Goal: Task Accomplishment & Management: Manage account settings

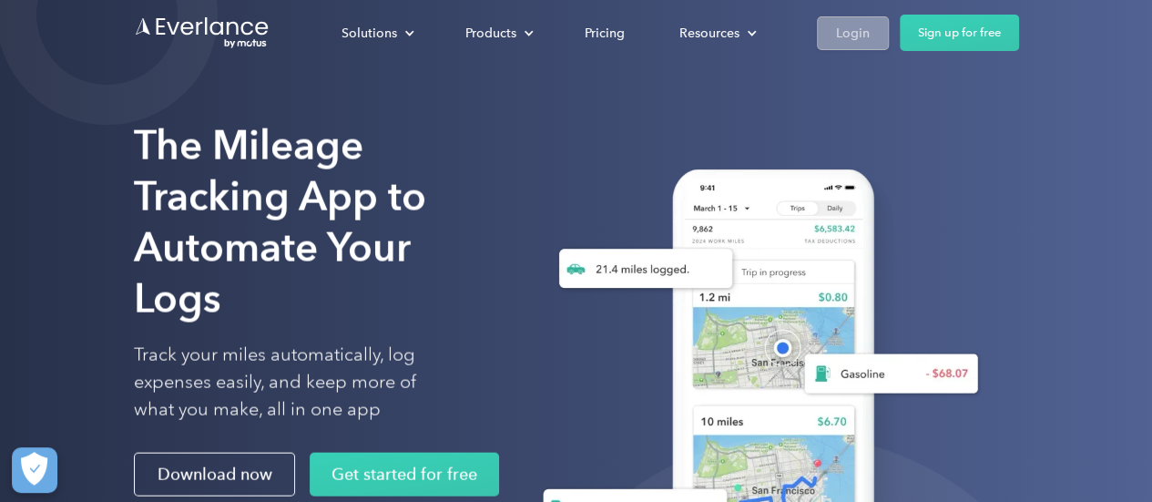
click at [860, 40] on div "Login" at bounding box center [853, 33] width 34 height 23
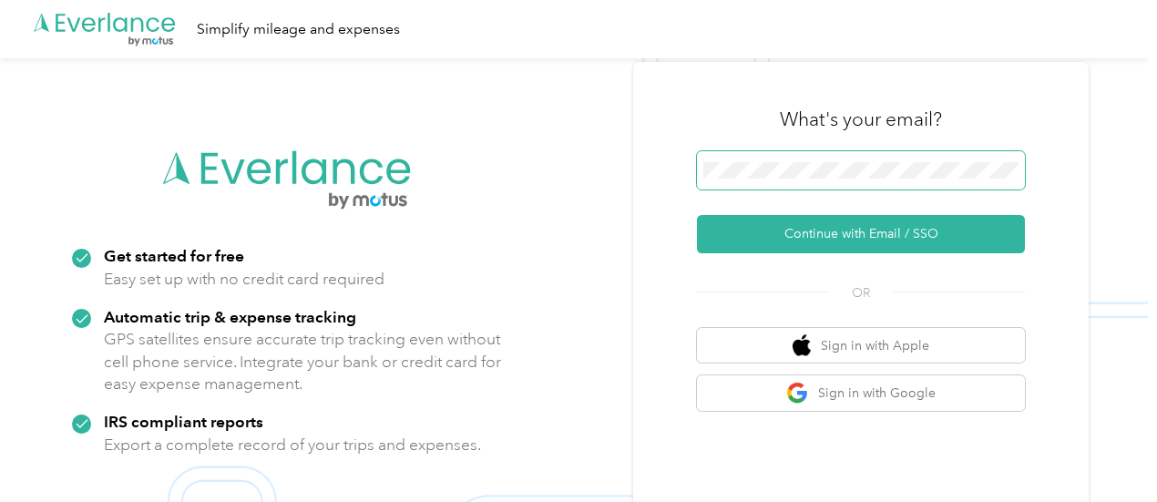
click at [845, 179] on span at bounding box center [861, 170] width 328 height 38
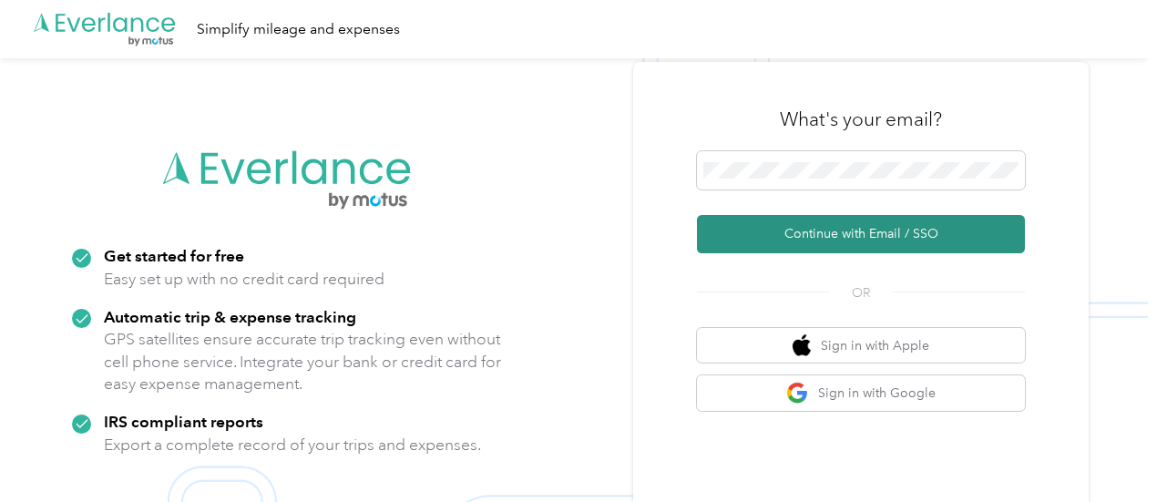
click at [879, 229] on button "Continue with Email / SSO" at bounding box center [861, 234] width 328 height 38
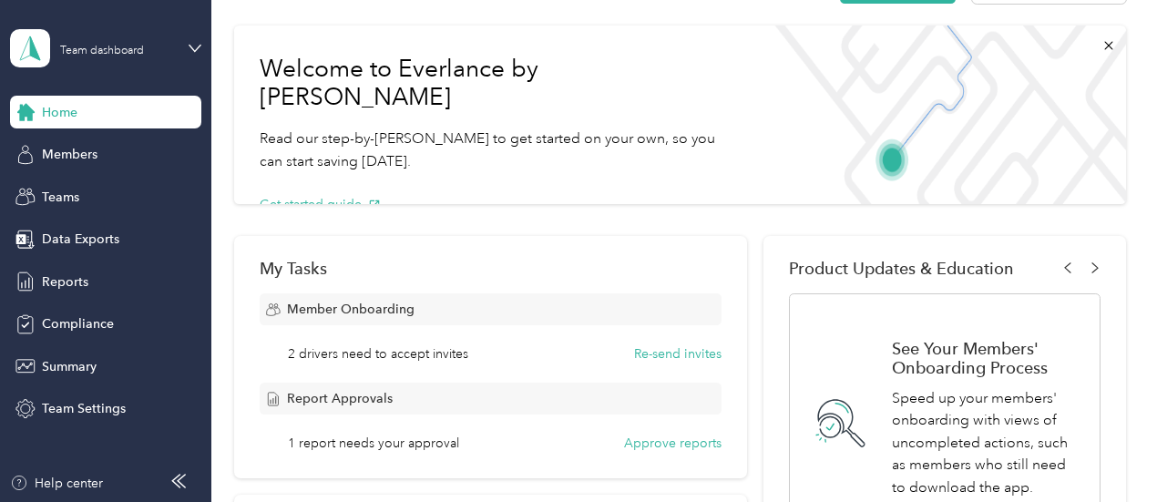
scroll to position [91, 0]
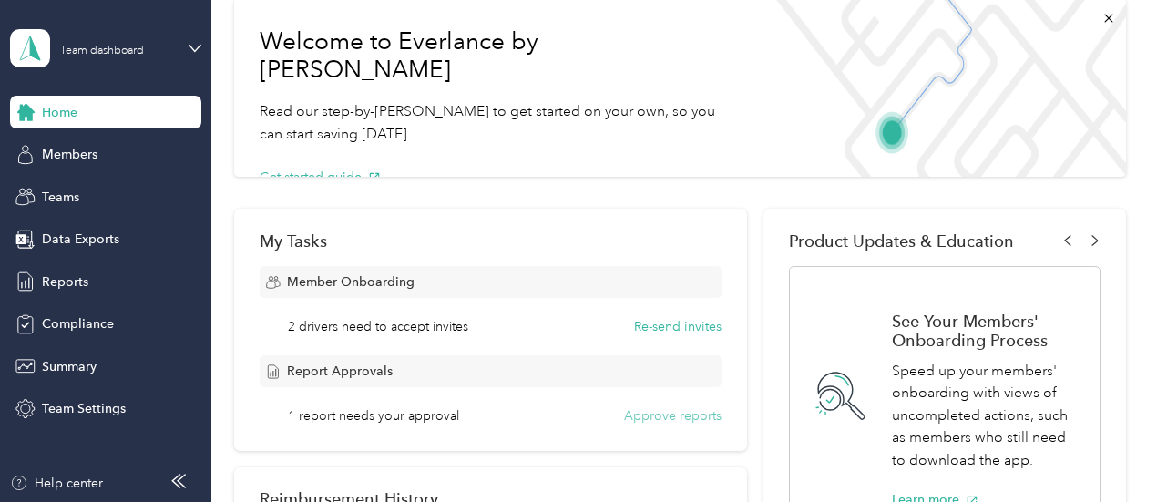
click at [651, 414] on button "Approve reports" at bounding box center [672, 415] width 97 height 19
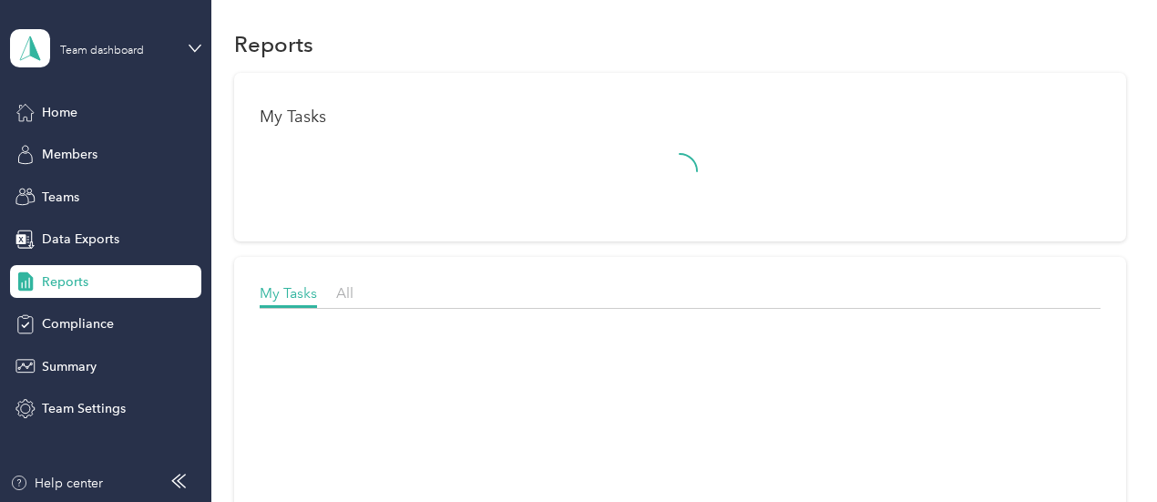
scroll to position [91, 0]
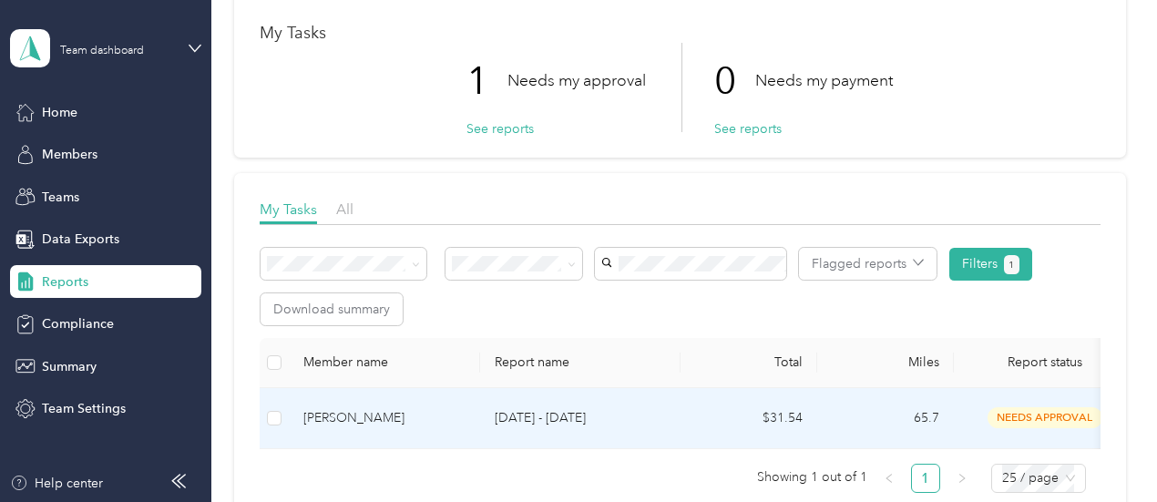
click at [651, 414] on p "Sep 1 - 30, 2025" at bounding box center [580, 418] width 171 height 20
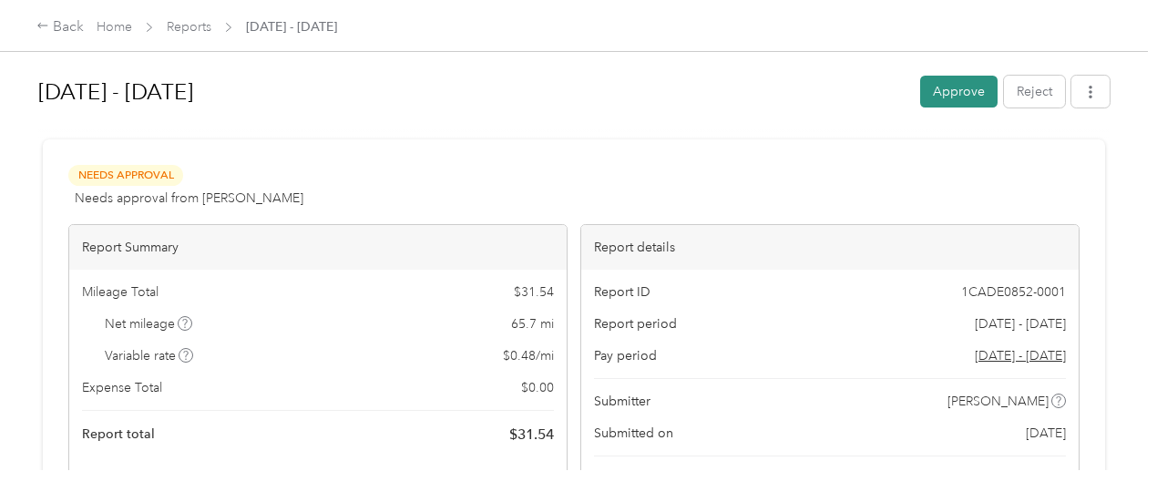
click at [934, 94] on button "Approve" at bounding box center [958, 92] width 77 height 32
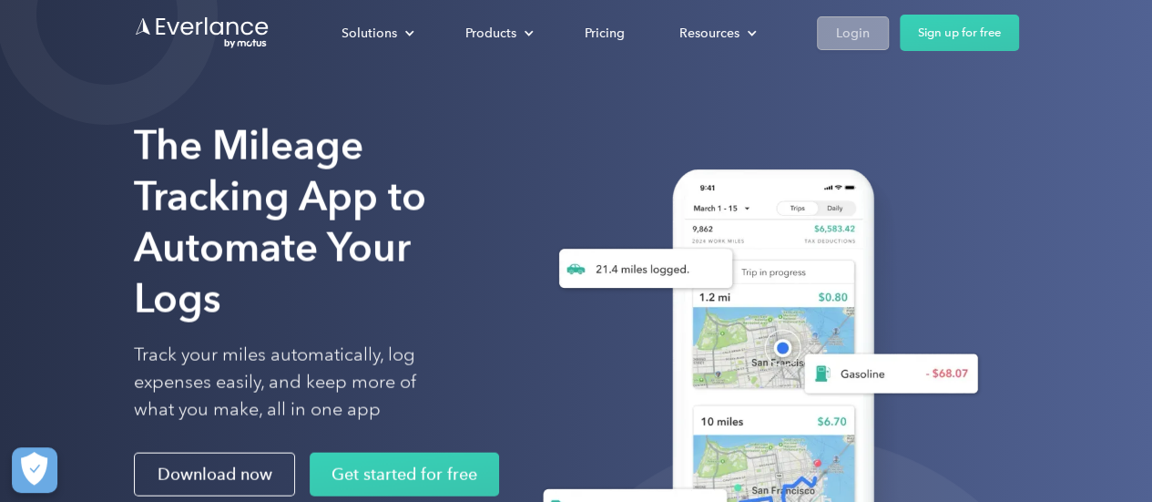
click at [869, 34] on link "Login" at bounding box center [853, 33] width 72 height 34
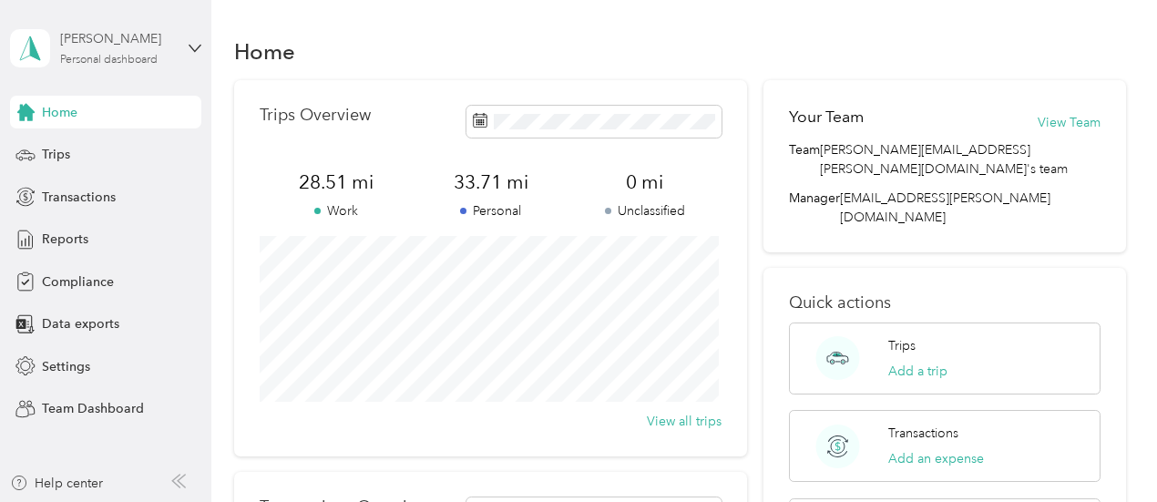
click at [87, 46] on div "[PERSON_NAME]" at bounding box center [117, 38] width 114 height 19
click at [98, 159] on div "Team dashboard" at bounding box center [253, 150] width 461 height 32
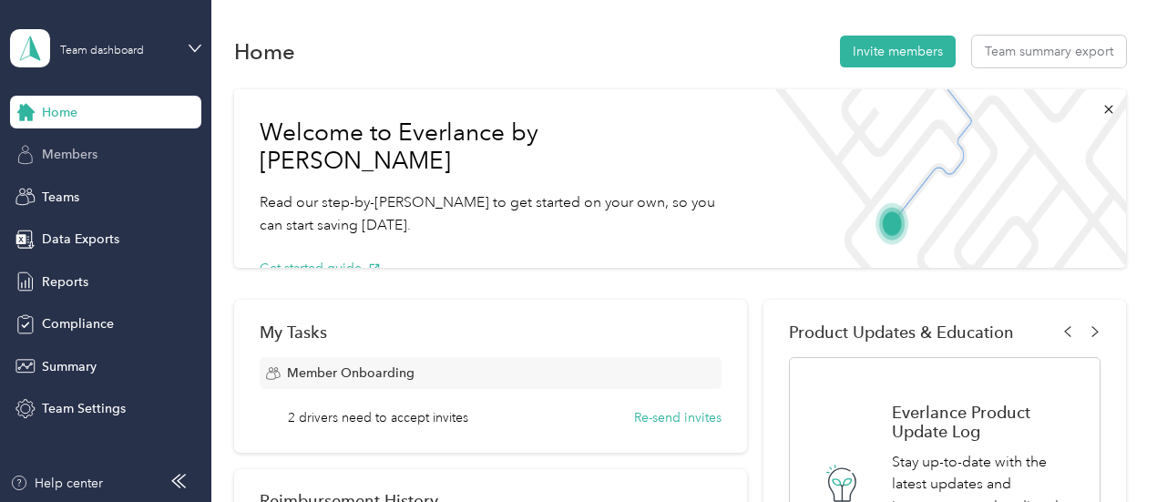
click at [77, 152] on span "Members" at bounding box center [70, 154] width 56 height 19
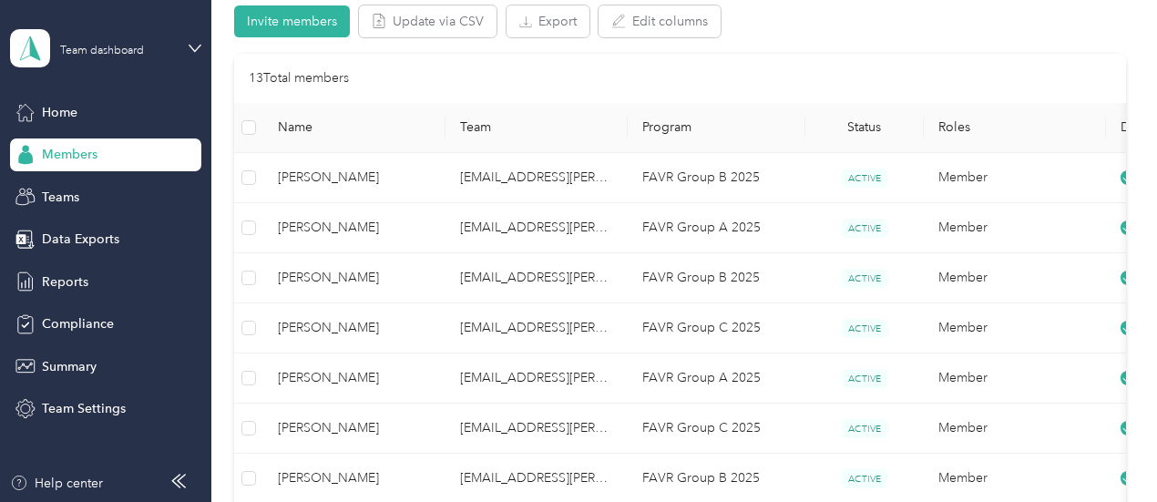
scroll to position [182, 0]
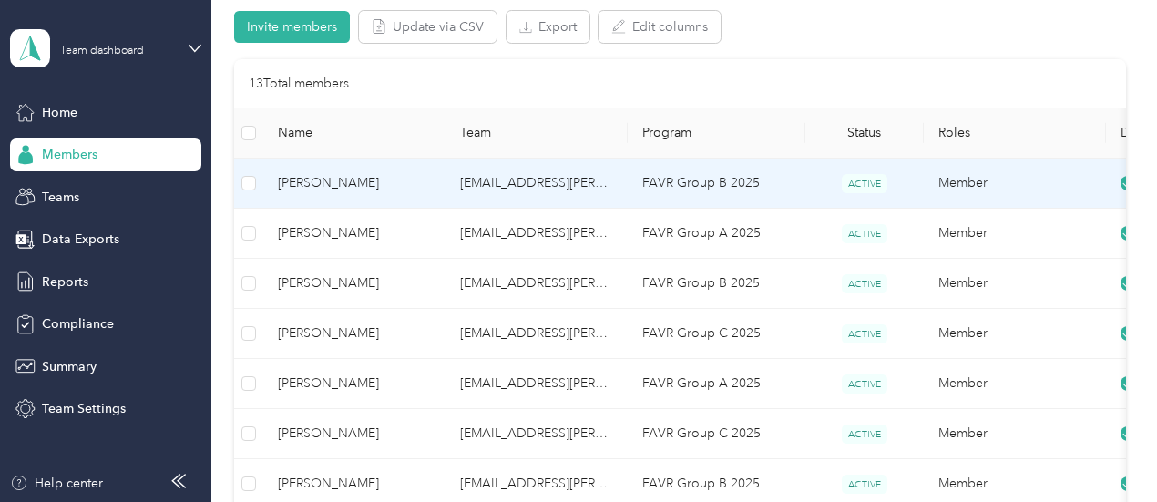
click at [513, 183] on td "[EMAIL_ADDRESS][PERSON_NAME][DOMAIN_NAME]" at bounding box center [536, 183] width 182 height 50
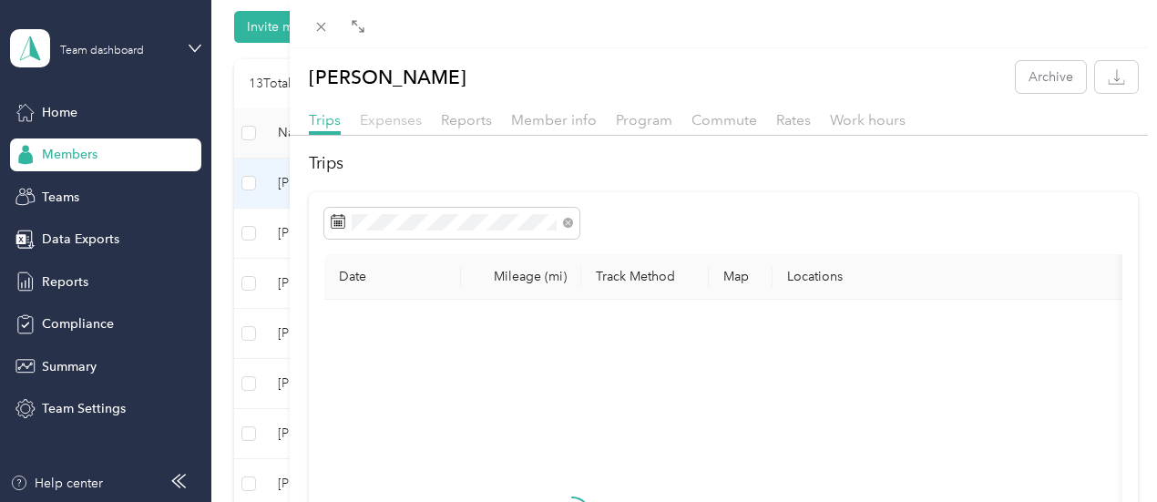
click at [422, 120] on span "Expenses" at bounding box center [391, 119] width 62 height 17
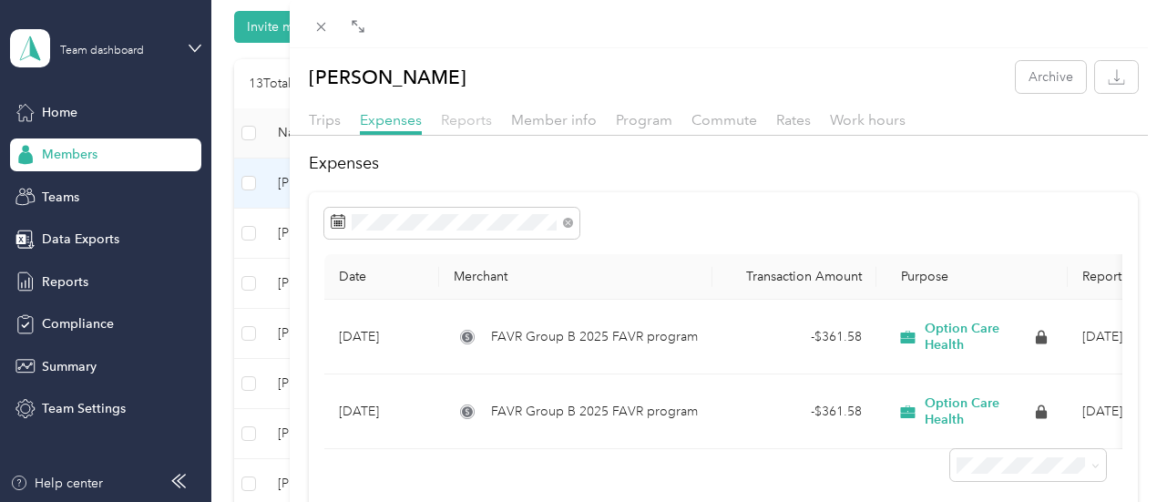
click at [492, 116] on span "Reports" at bounding box center [466, 119] width 51 height 17
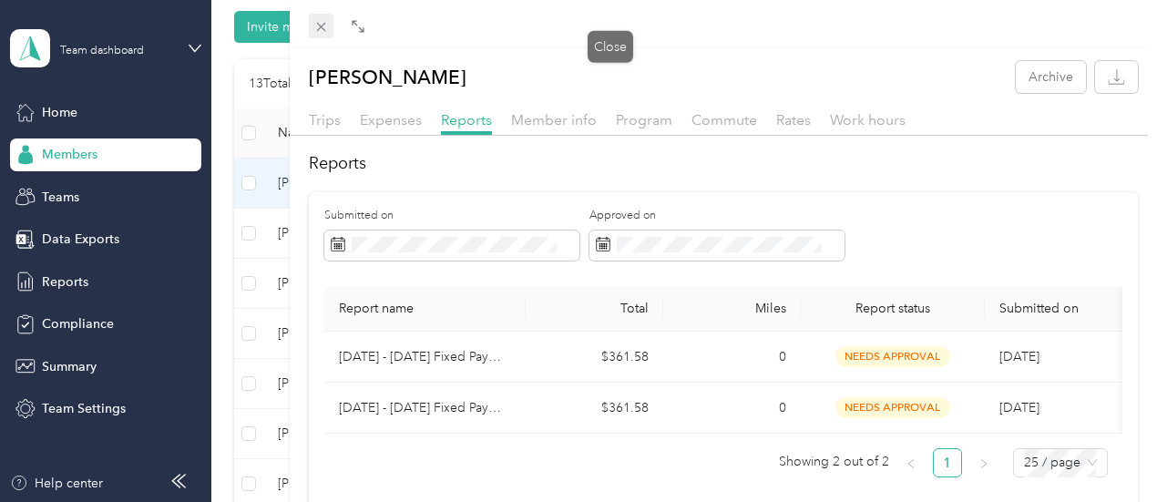
click at [325, 25] on icon at bounding box center [320, 27] width 9 height 9
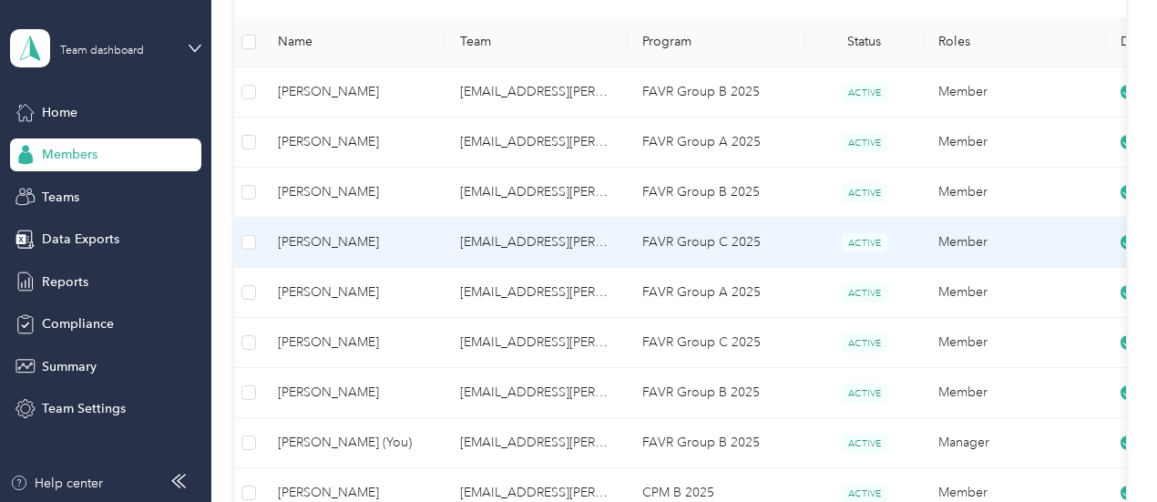
scroll to position [182, 0]
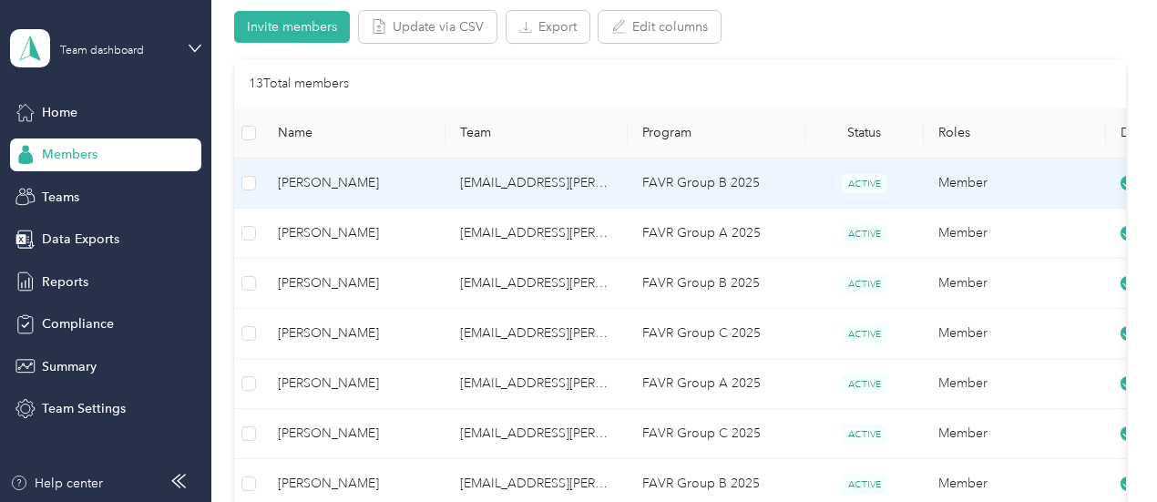
click at [516, 189] on td "[EMAIL_ADDRESS][PERSON_NAME][DOMAIN_NAME]" at bounding box center [536, 183] width 182 height 50
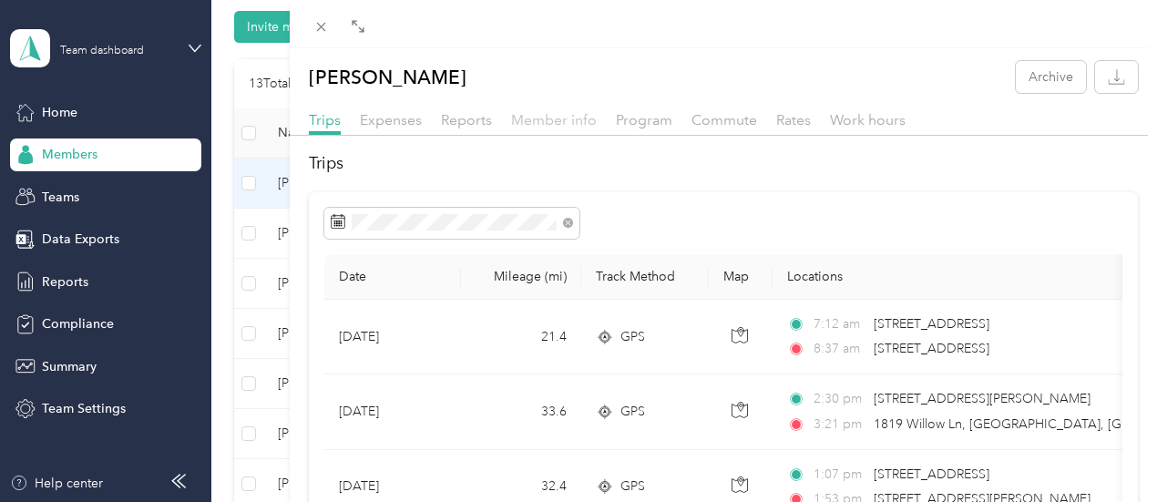
click at [597, 124] on span "Member info" at bounding box center [554, 119] width 86 height 17
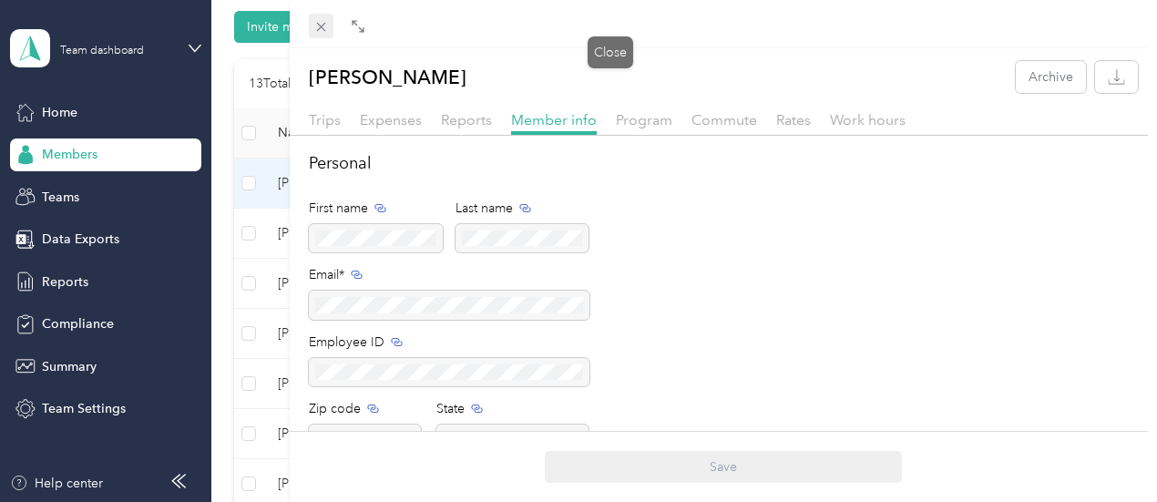
click at [329, 30] on icon at bounding box center [320, 26] width 15 height 15
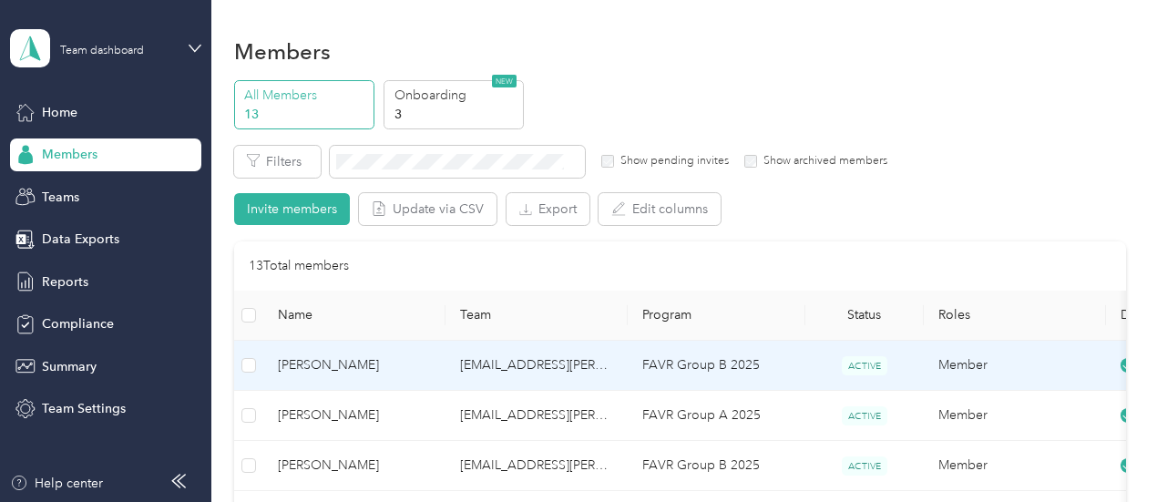
click at [574, 379] on td "kelsey.johnson@optioncare.com" at bounding box center [536, 366] width 182 height 50
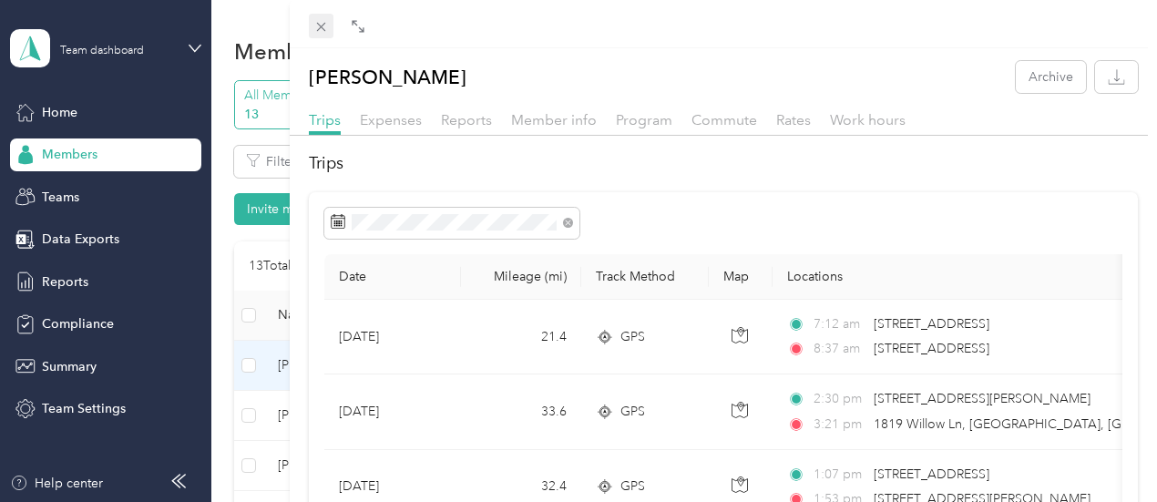
click at [329, 32] on icon at bounding box center [320, 26] width 15 height 15
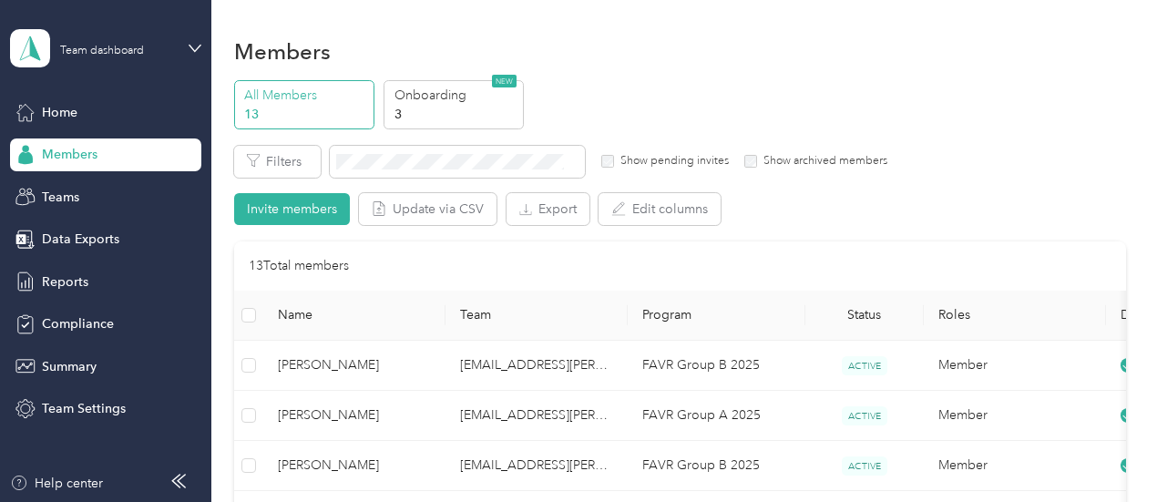
click at [619, 65] on div "Members" at bounding box center [680, 51] width 892 height 38
drag, startPoint x: 610, startPoint y: 55, endPoint x: 596, endPoint y: 38, distance: 21.9
click at [596, 38] on div "Members" at bounding box center [680, 51] width 892 height 38
click at [461, 88] on p "Onboarding" at bounding box center [456, 95] width 124 height 19
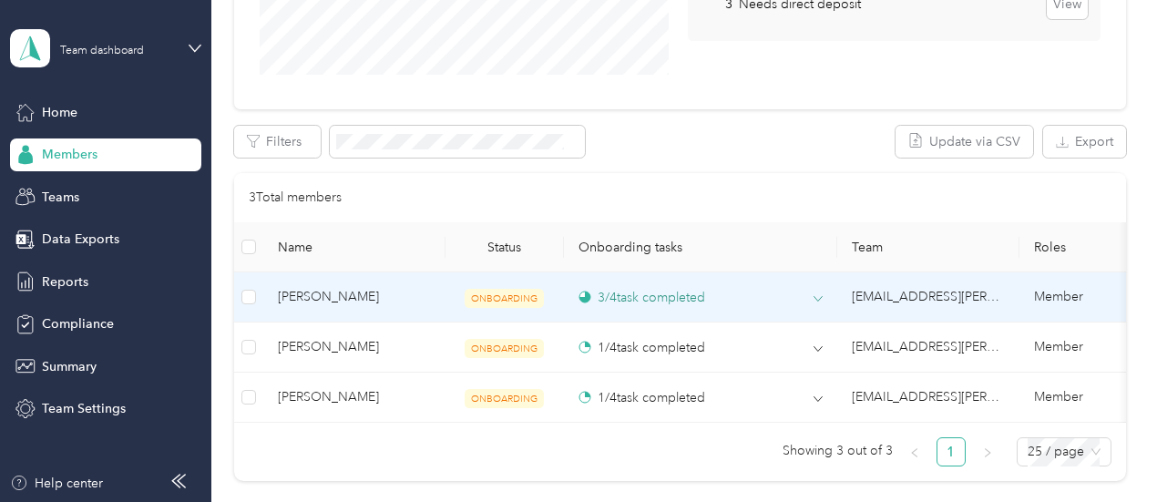
scroll to position [455, 0]
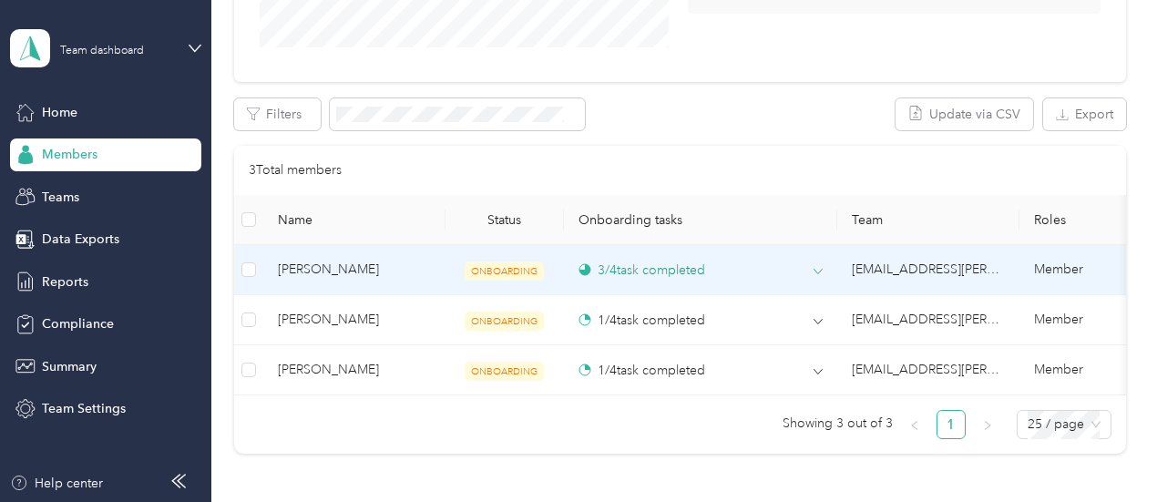
click at [809, 264] on div "3 / 4 task completed" at bounding box center [700, 269] width 244 height 19
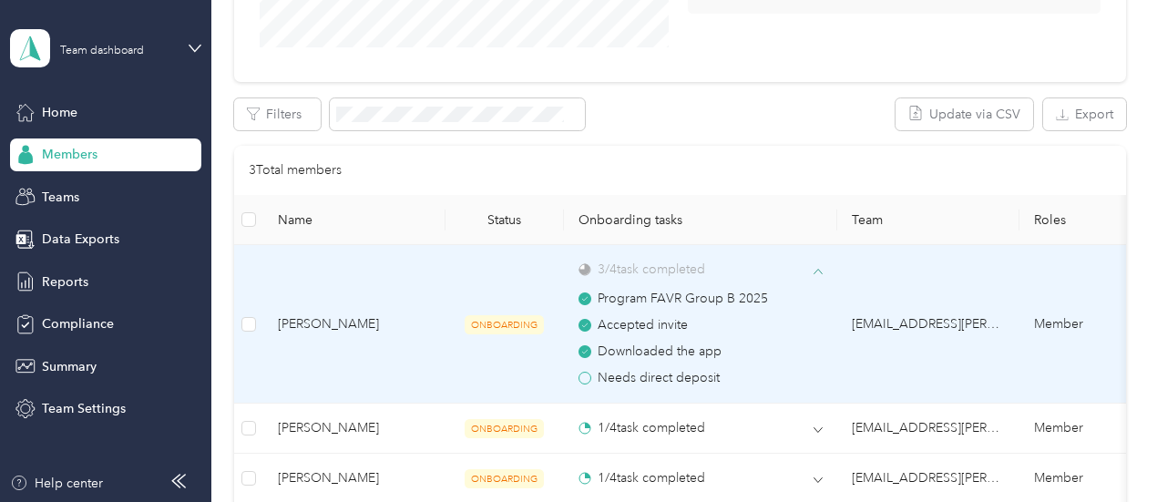
click at [820, 271] on icon at bounding box center [817, 271] width 9 height 9
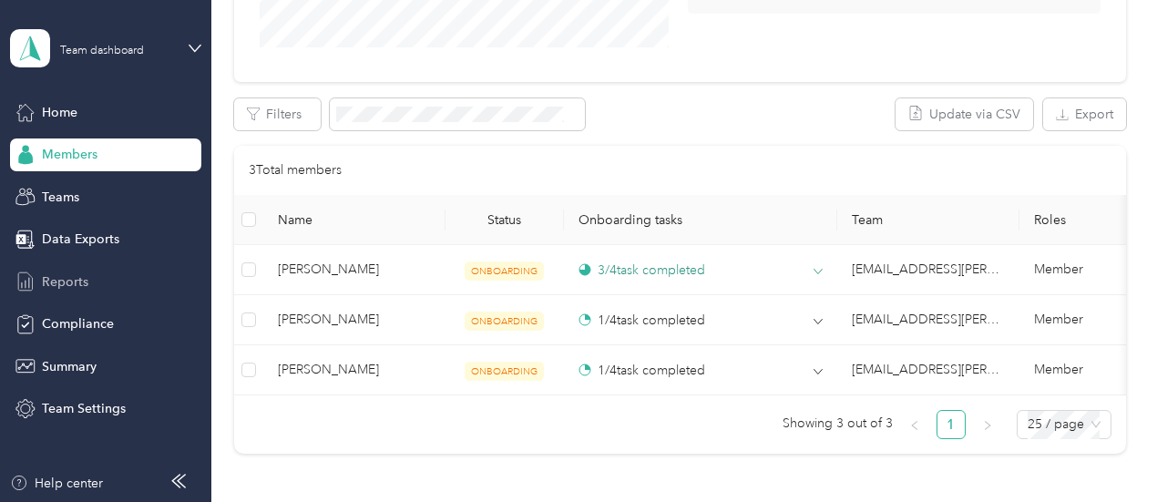
click at [102, 275] on div "Reports" at bounding box center [105, 281] width 191 height 33
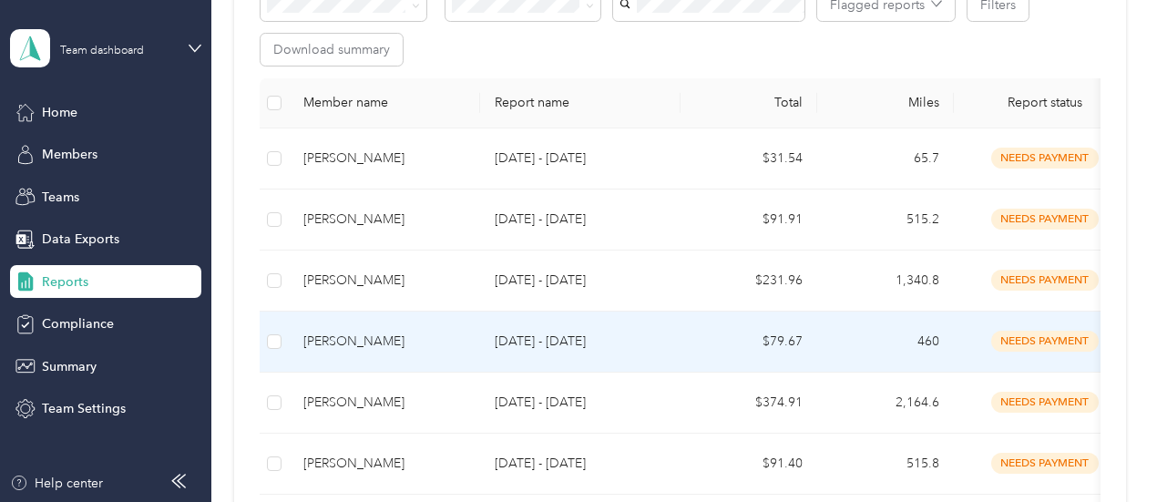
scroll to position [321, 0]
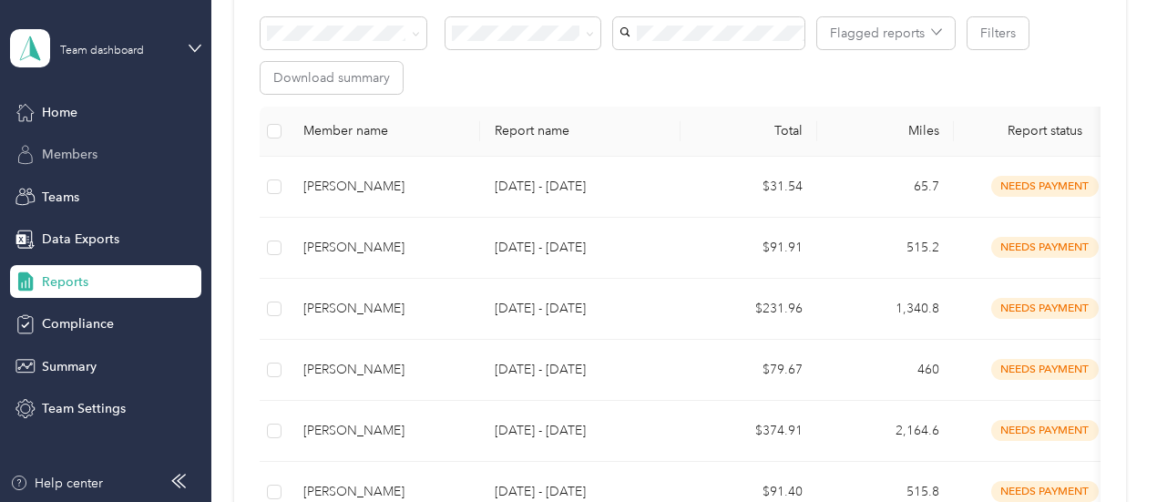
click at [61, 169] on div "Members" at bounding box center [105, 154] width 191 height 33
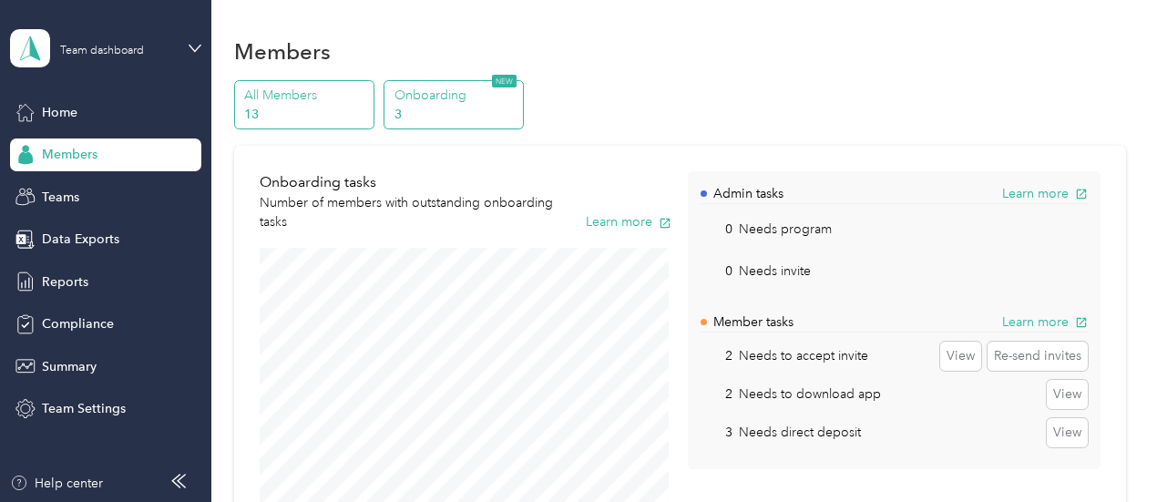
click at [316, 102] on p "All Members" at bounding box center [306, 95] width 124 height 19
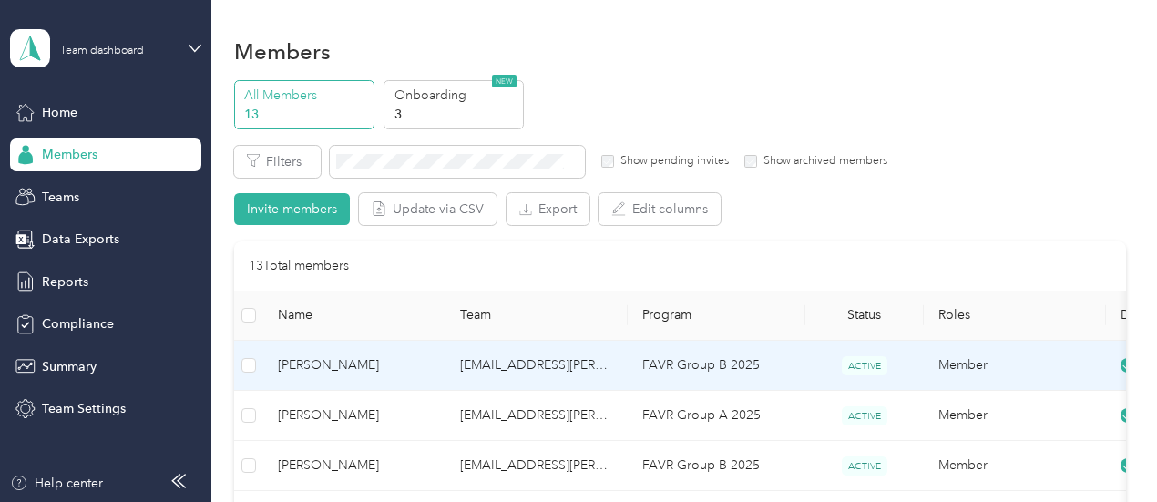
click at [476, 372] on td "[EMAIL_ADDRESS][PERSON_NAME][DOMAIN_NAME]" at bounding box center [536, 366] width 182 height 50
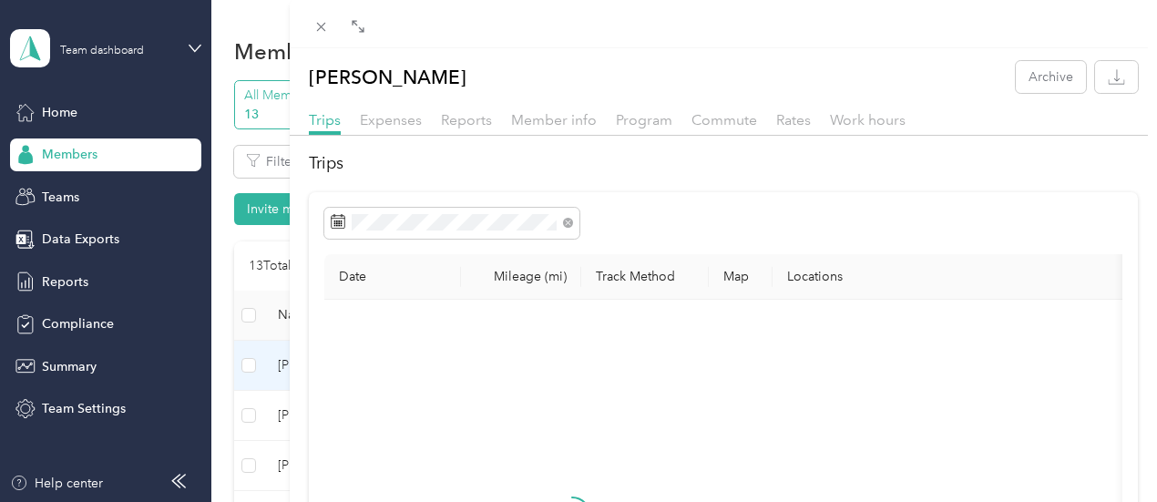
click at [782, 128] on div "Trips Expenses Reports Member info Program Commute Rates Work hours" at bounding box center [724, 122] width 868 height 26
click at [492, 117] on span "Reports" at bounding box center [466, 119] width 51 height 17
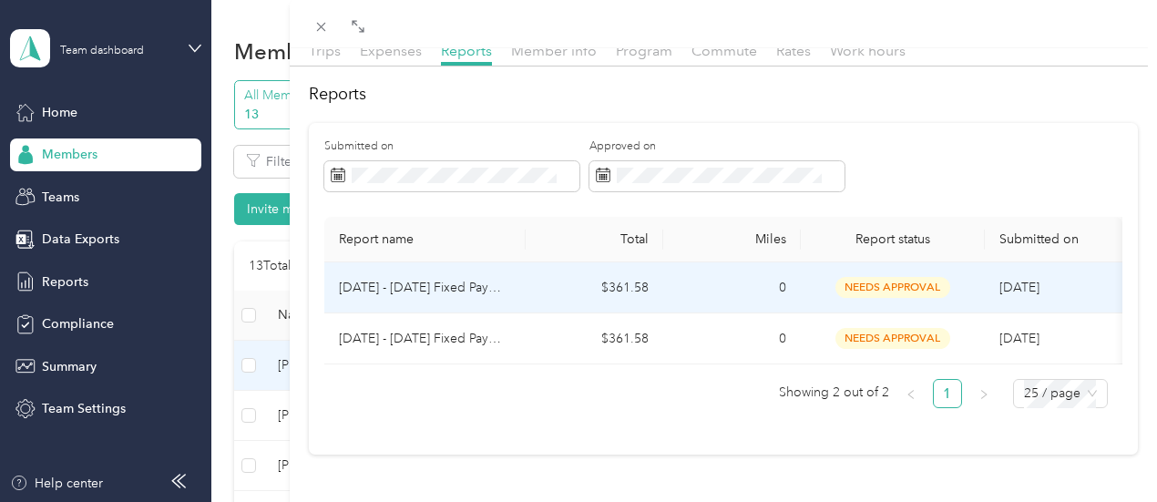
click at [511, 281] on p "[DATE] - [DATE] Fixed Payment" at bounding box center [425, 288] width 172 height 20
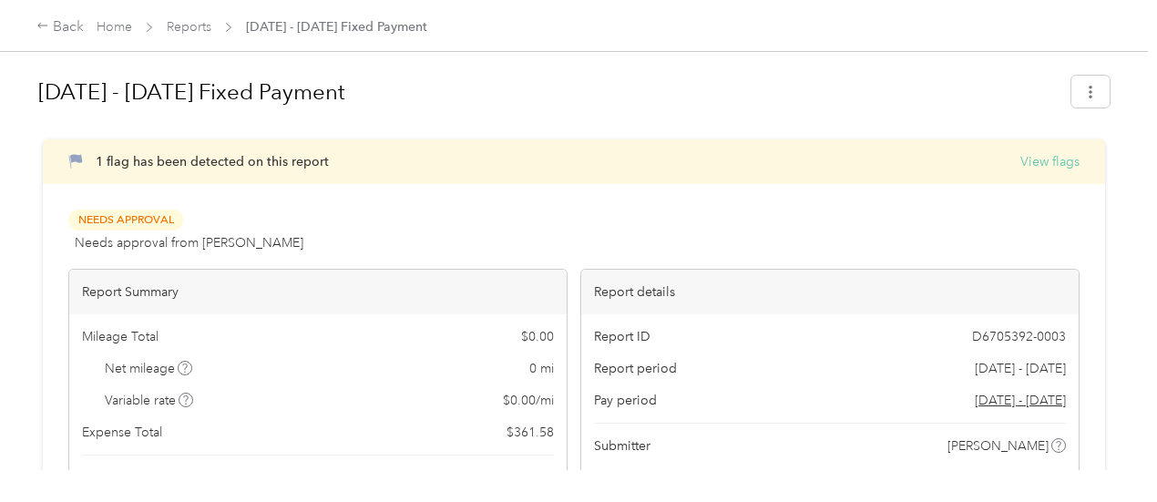
click at [1020, 167] on button "View flags" at bounding box center [1049, 161] width 59 height 19
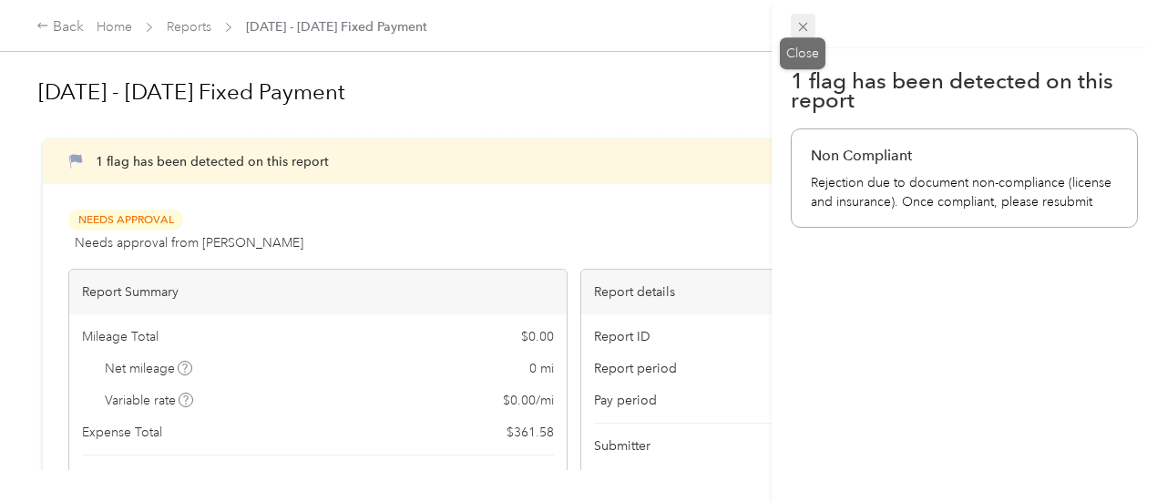
click at [801, 23] on icon at bounding box center [802, 26] width 15 height 15
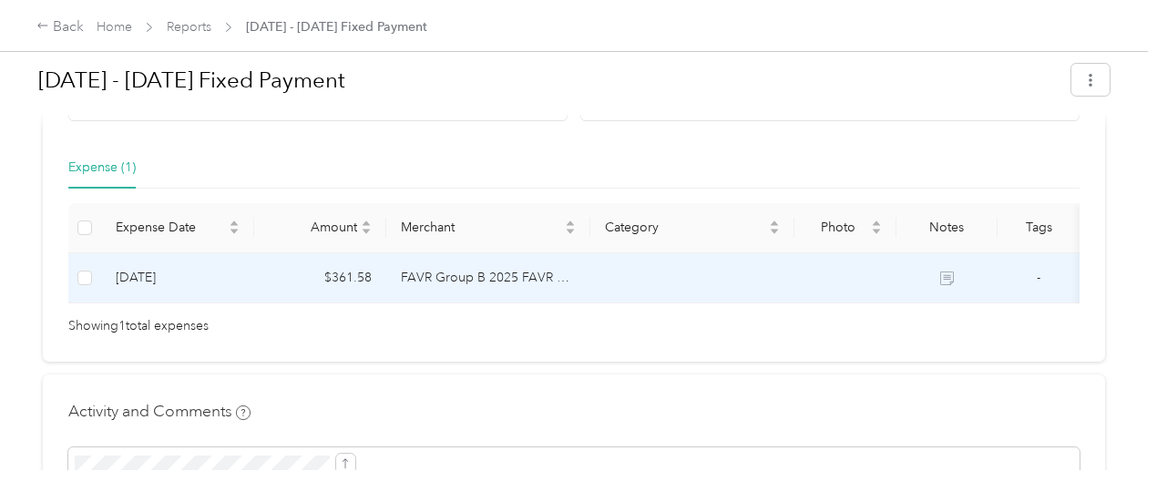
scroll to position [455, 0]
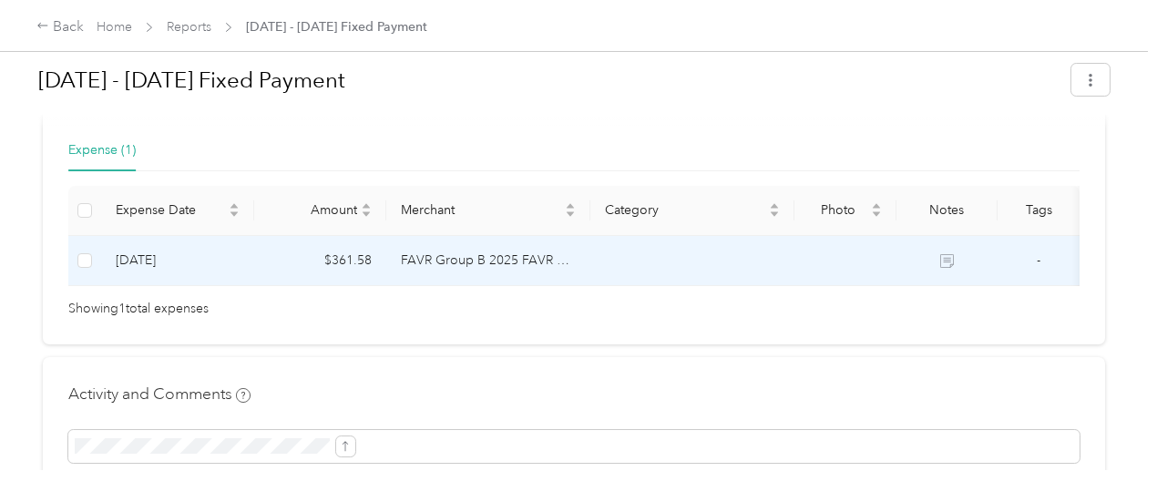
click at [91, 256] on td at bounding box center [84, 261] width 33 height 50
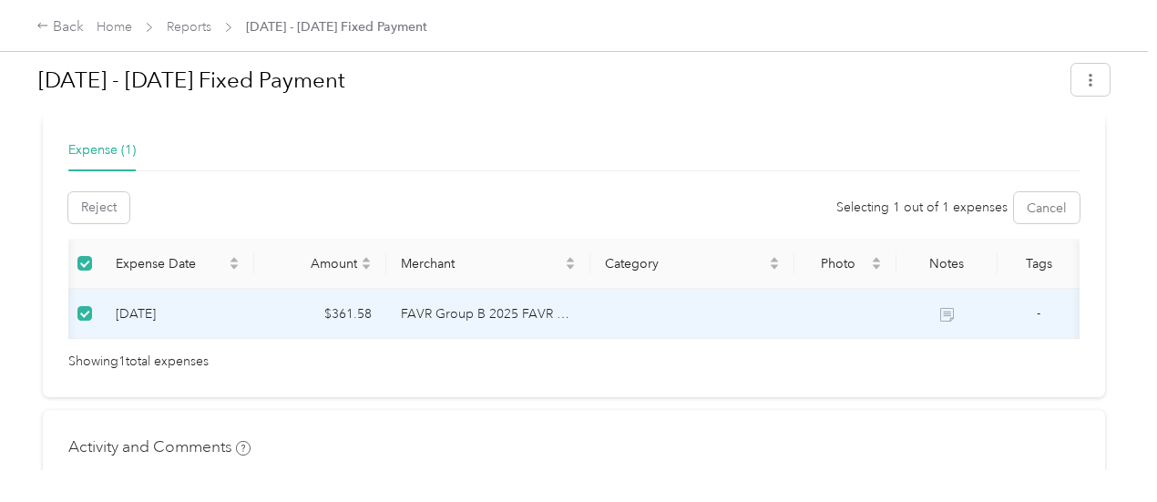
scroll to position [0, 253]
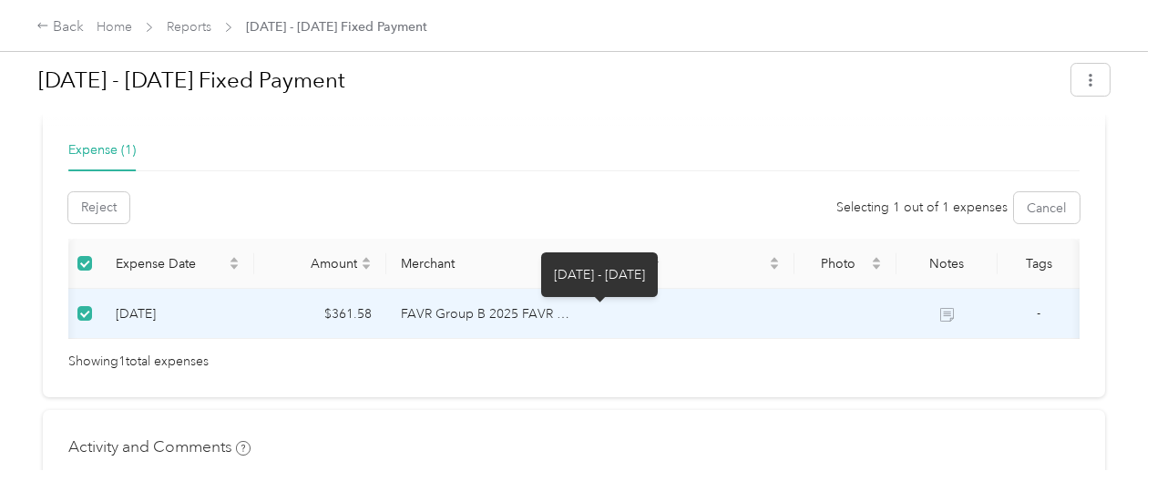
click at [940, 316] on icon at bounding box center [947, 315] width 14 height 14
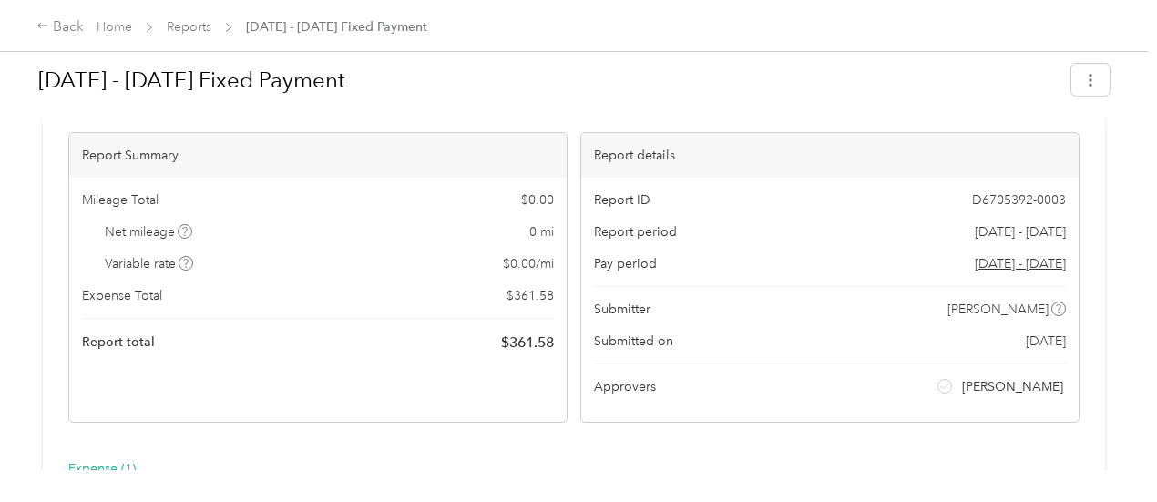
scroll to position [0, 0]
